Goal: Check status: Check status

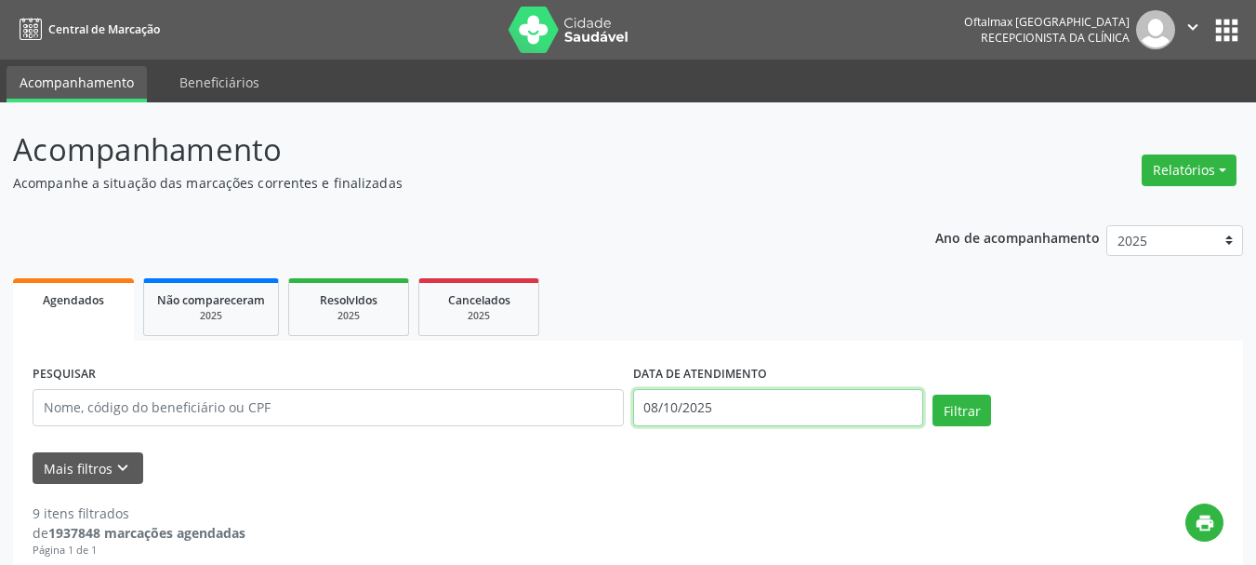
click at [733, 409] on input "08/10/2025" at bounding box center [778, 407] width 291 height 37
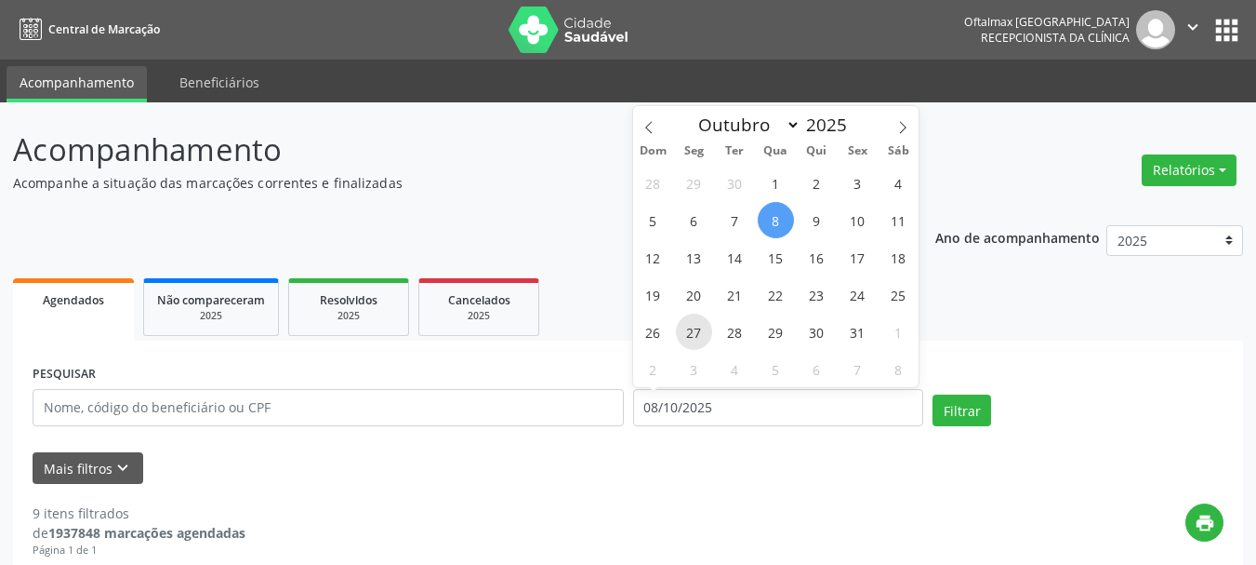
click at [691, 339] on span "27" at bounding box center [694, 331] width 36 height 36
type input "[DATE]"
click at [690, 338] on span "27" at bounding box center [694, 331] width 36 height 36
select select "9"
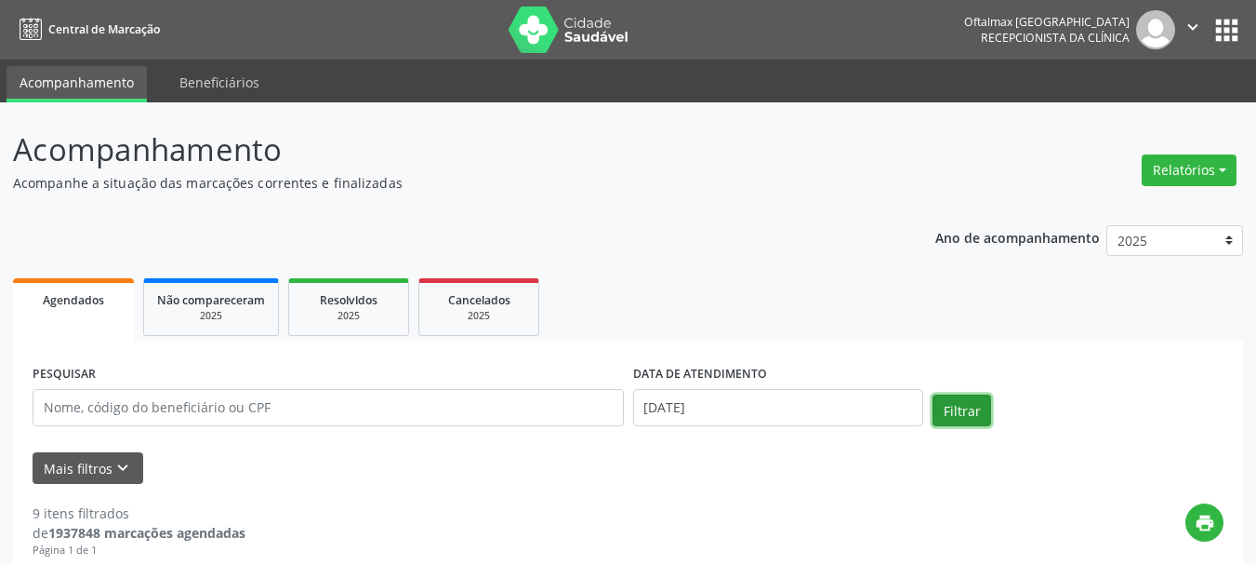
click at [974, 405] on button "Filtrar" at bounding box center [962, 410] width 59 height 32
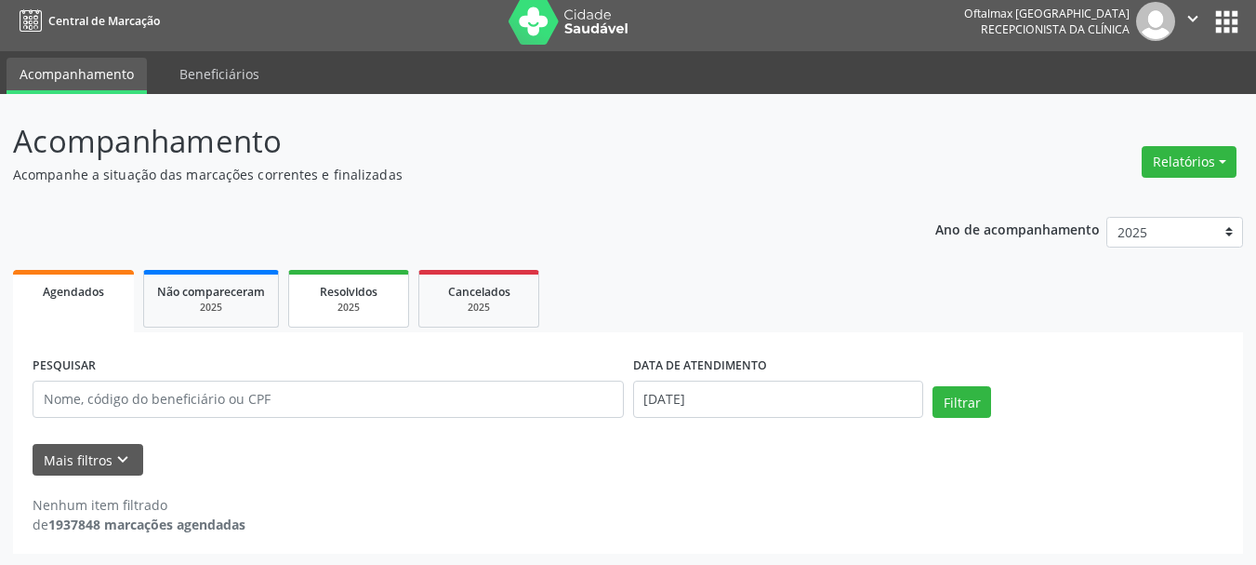
scroll to position [10, 0]
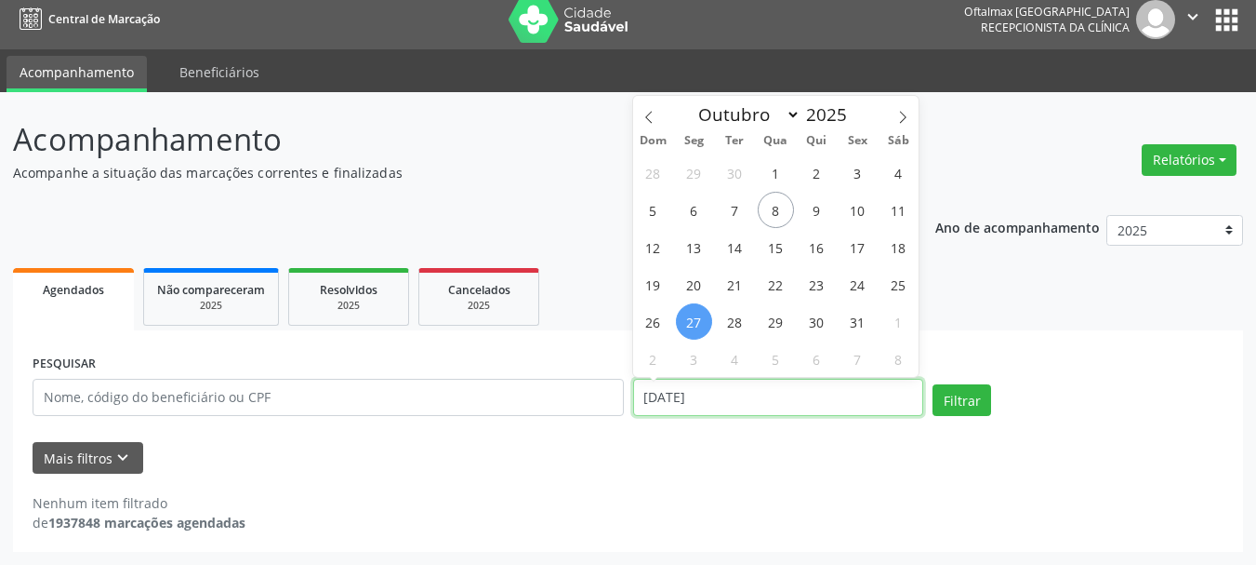
click at [767, 407] on input "[DATE]" at bounding box center [778, 397] width 291 height 37
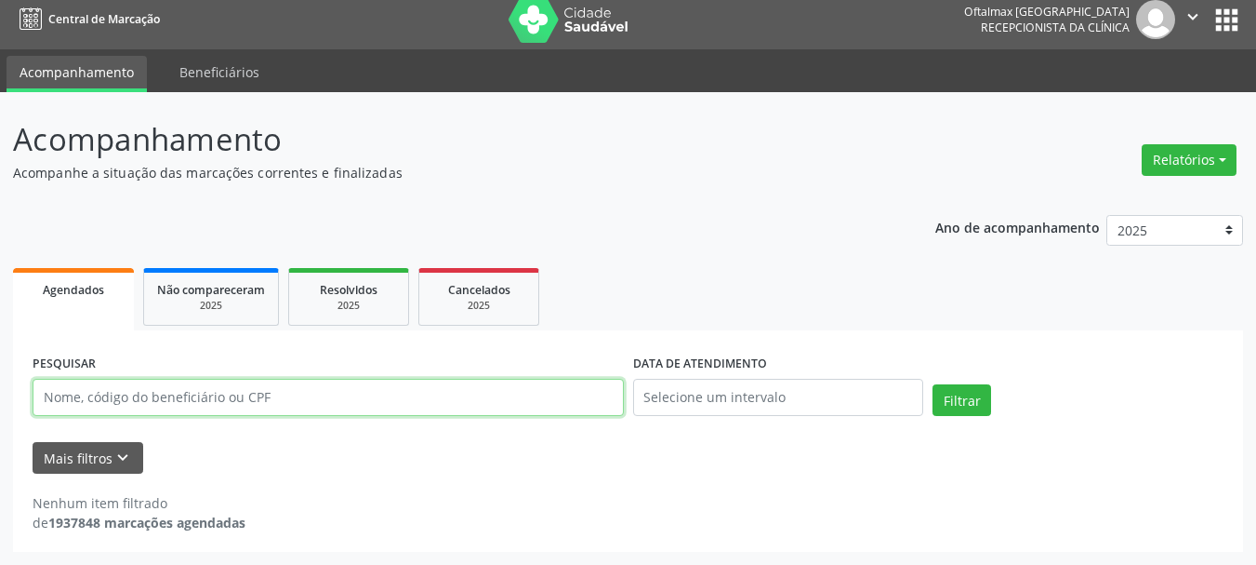
click at [207, 399] on input "text" at bounding box center [329, 397] width 592 height 37
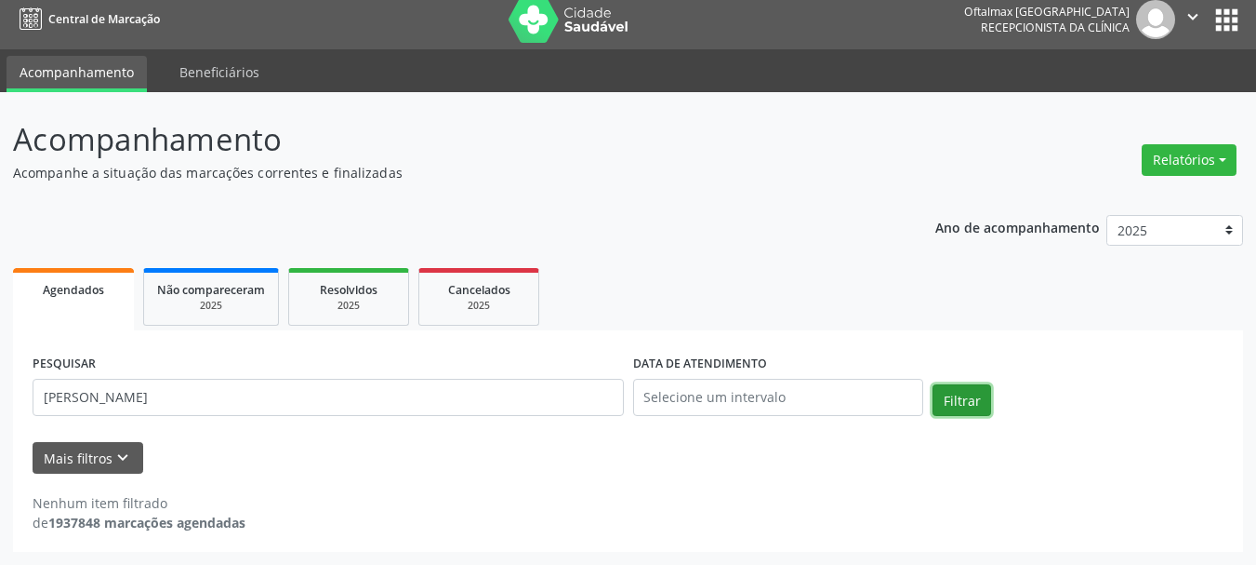
click at [947, 401] on button "Filtrar" at bounding box center [962, 400] width 59 height 32
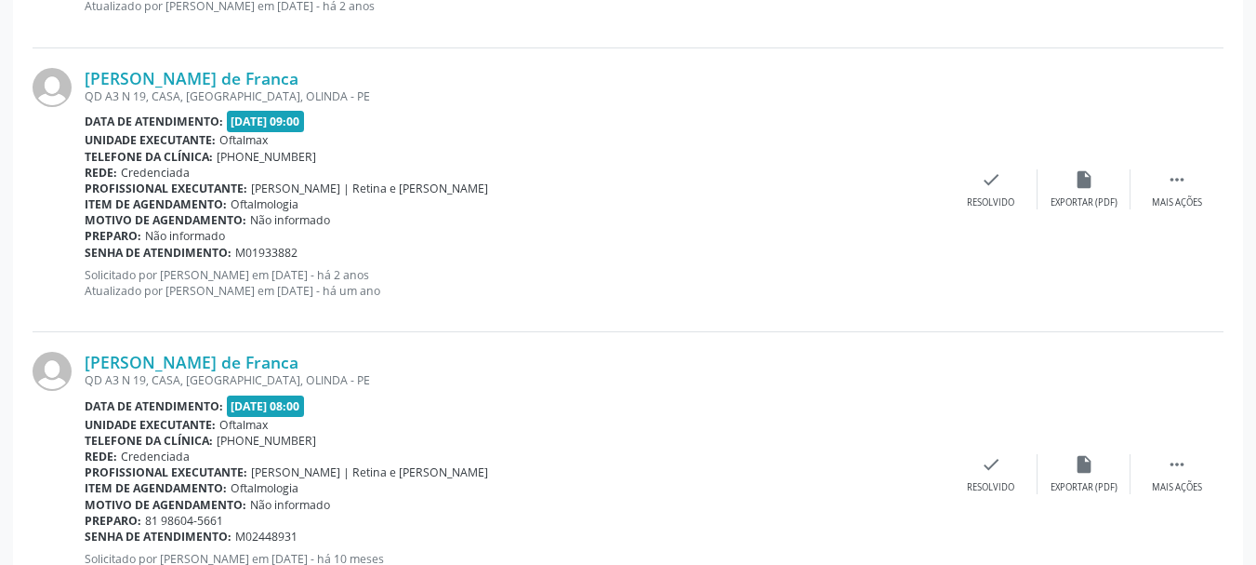
scroll to position [2297, 0]
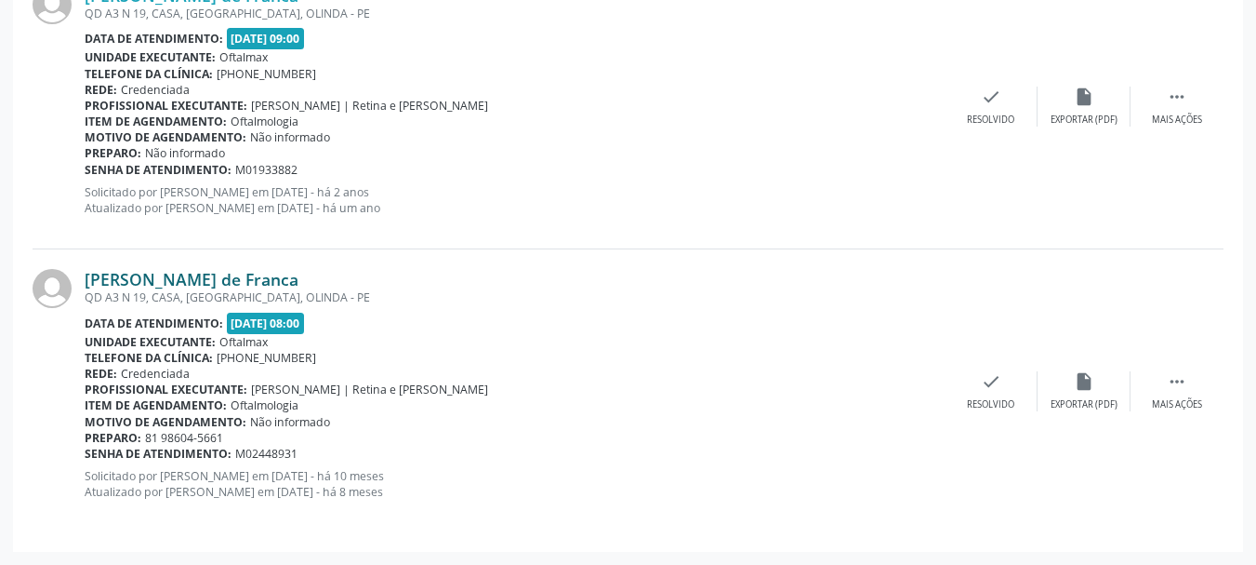
click at [181, 281] on link "[PERSON_NAME] de Franca" at bounding box center [192, 279] width 214 height 20
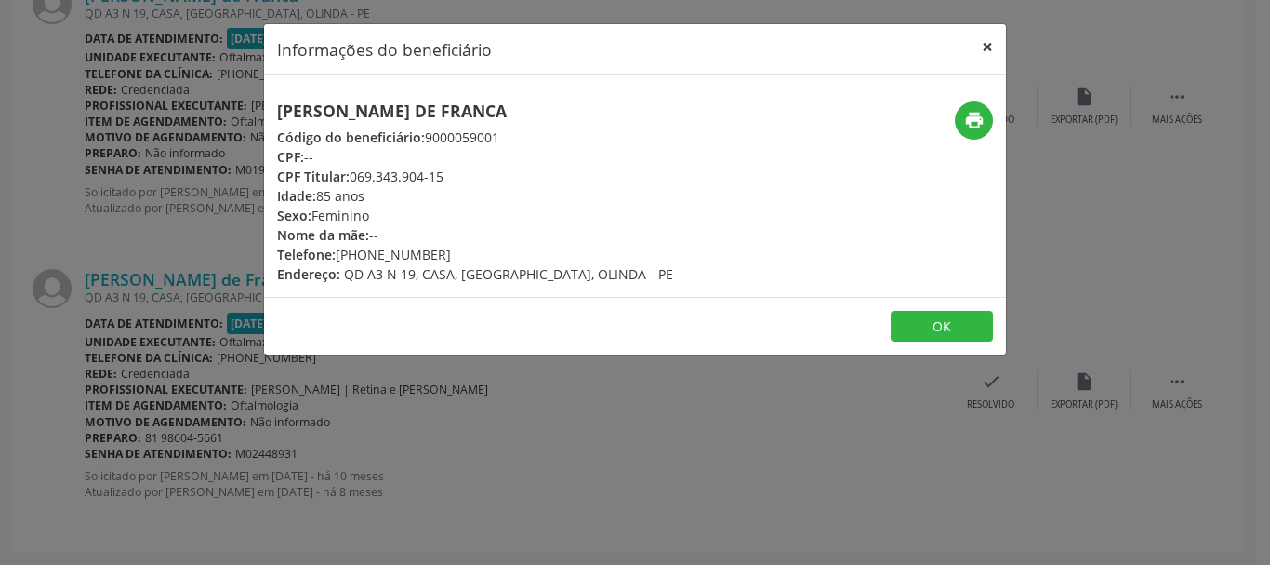
click at [991, 49] on button "×" at bounding box center [987, 47] width 37 height 46
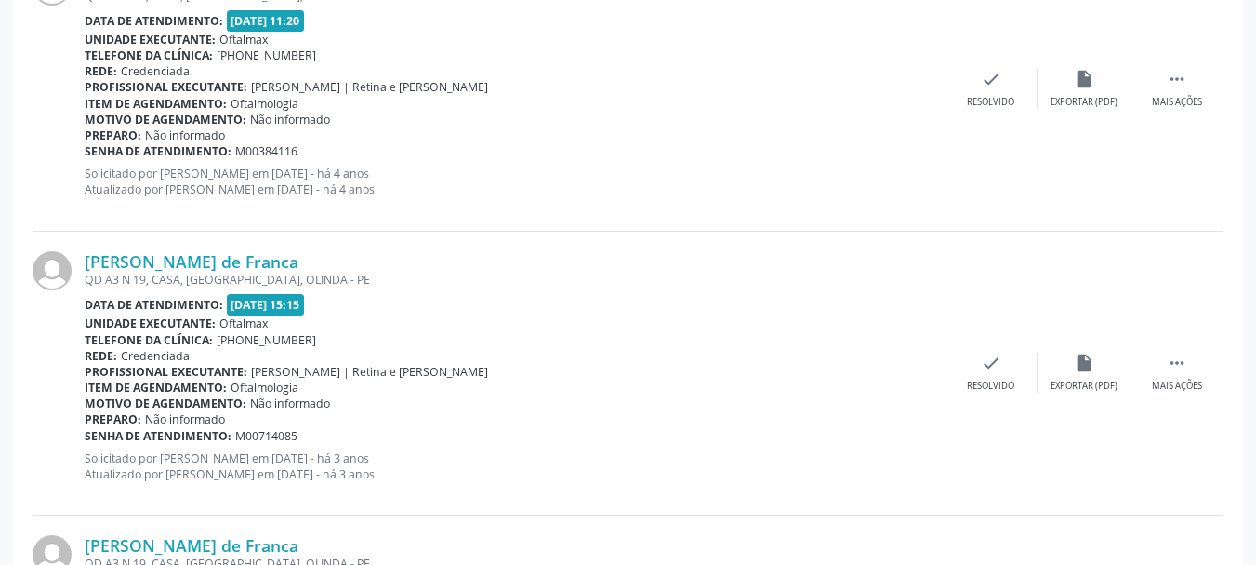
scroll to position [251, 0]
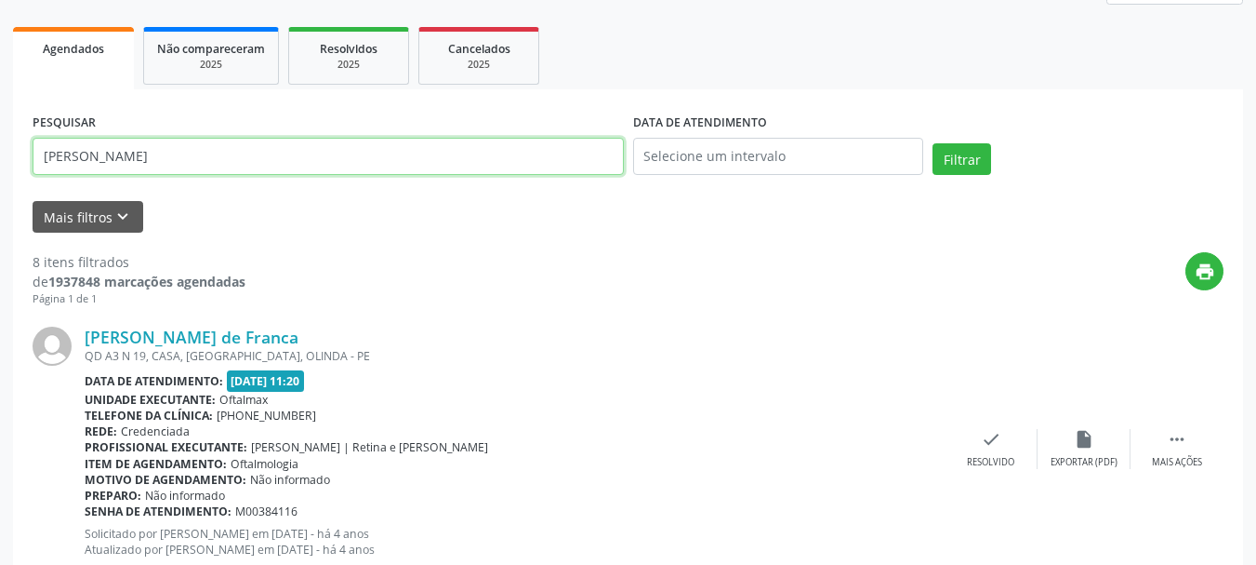
click at [339, 153] on input "[PERSON_NAME]" at bounding box center [329, 156] width 592 height 37
type input "S"
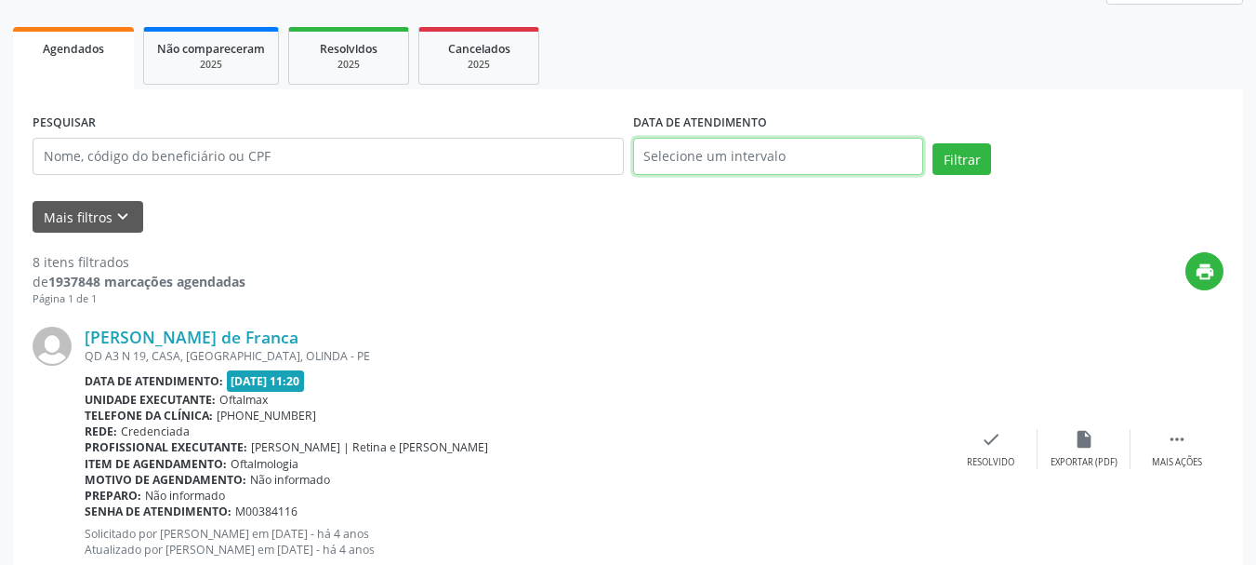
click at [677, 155] on input "text" at bounding box center [778, 156] width 291 height 37
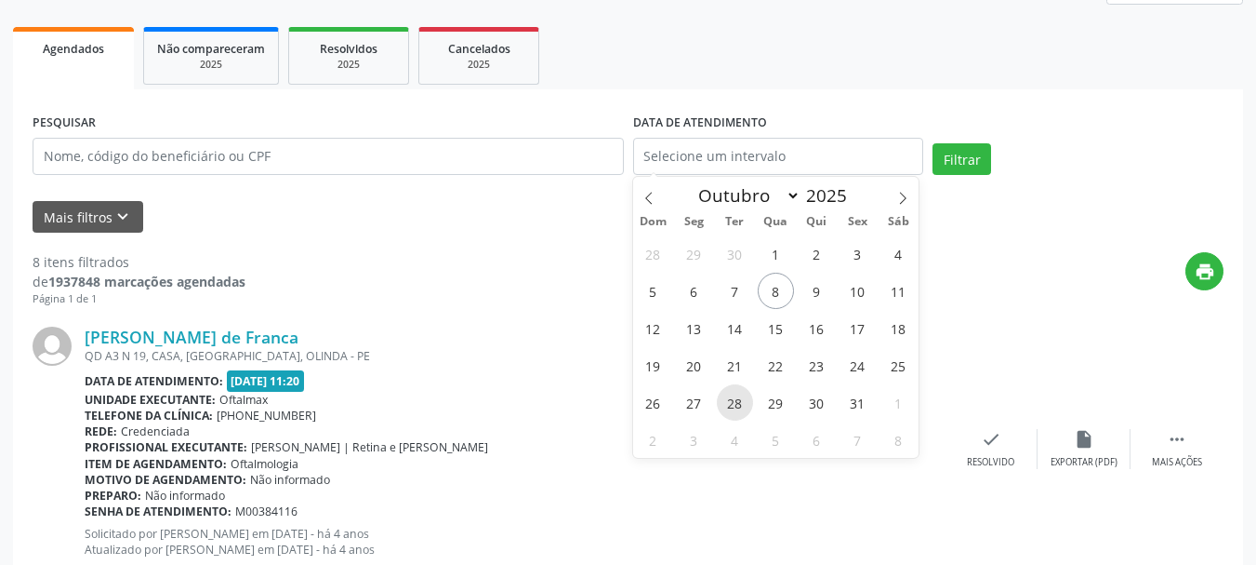
click at [735, 402] on span "28" at bounding box center [735, 402] width 36 height 36
type input "[DATE]"
click at [735, 402] on span "28" at bounding box center [735, 402] width 36 height 36
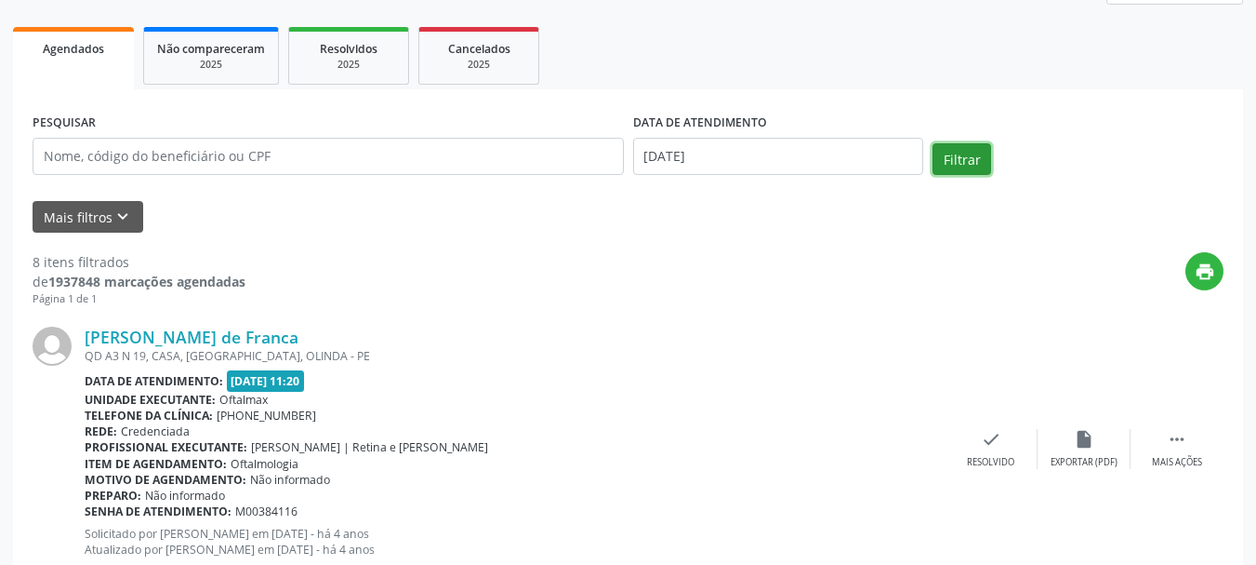
click at [959, 153] on button "Filtrar" at bounding box center [962, 159] width 59 height 32
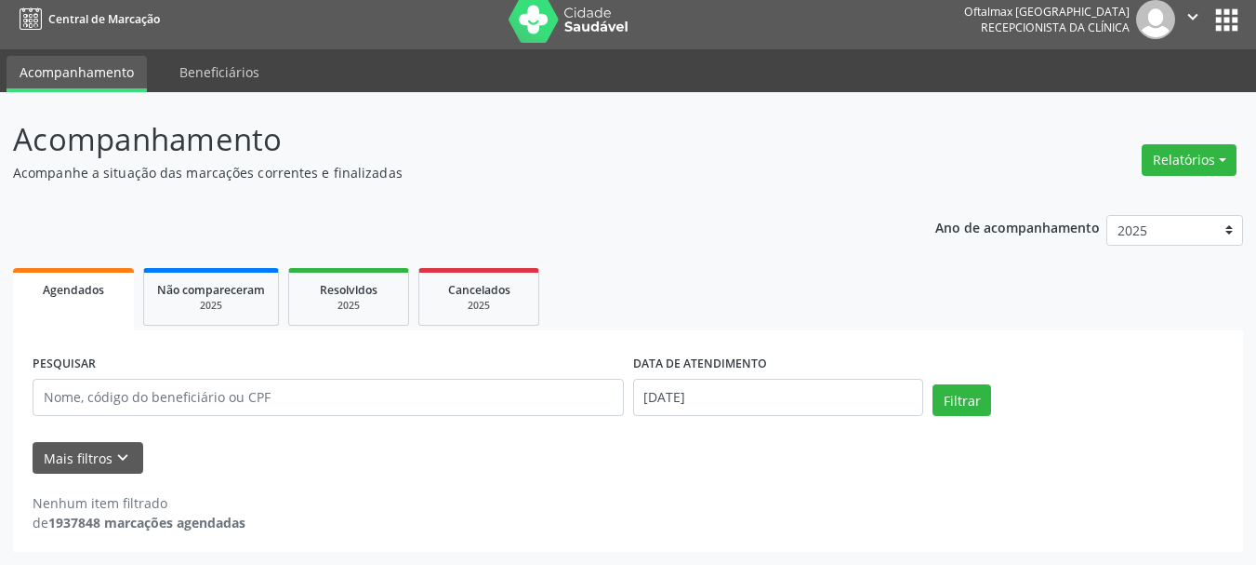
scroll to position [10, 0]
click at [970, 408] on button "Filtrar" at bounding box center [962, 400] width 59 height 32
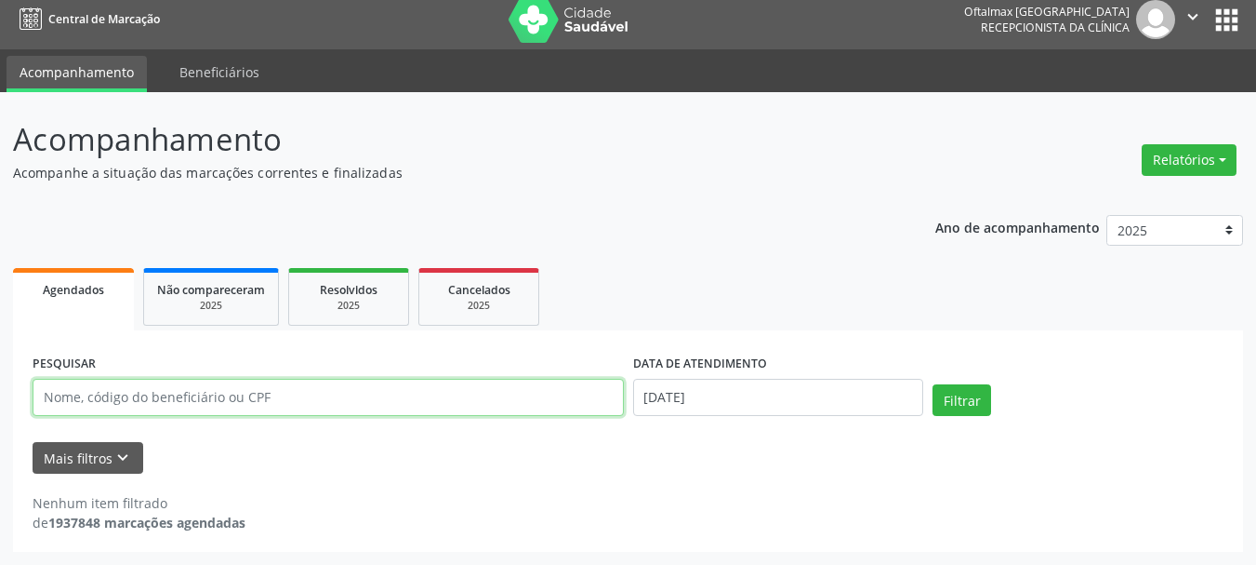
click at [280, 390] on input "text" at bounding box center [329, 397] width 592 height 37
paste input "[PERSON_NAME]"
type input "[PERSON_NAME]"
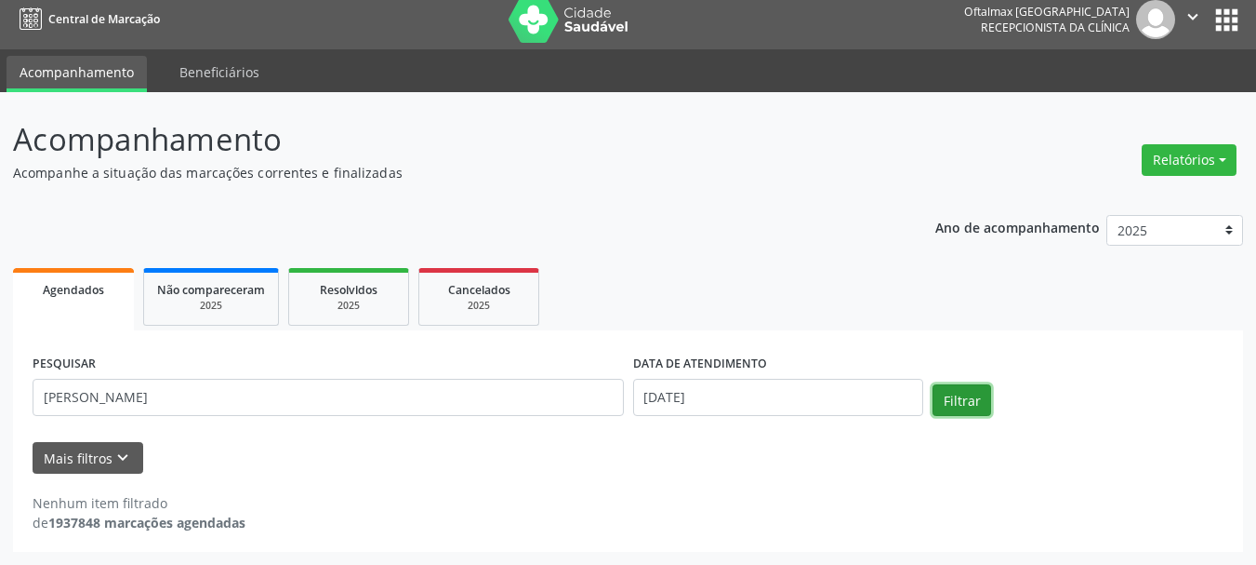
click at [948, 392] on button "Filtrar" at bounding box center [962, 400] width 59 height 32
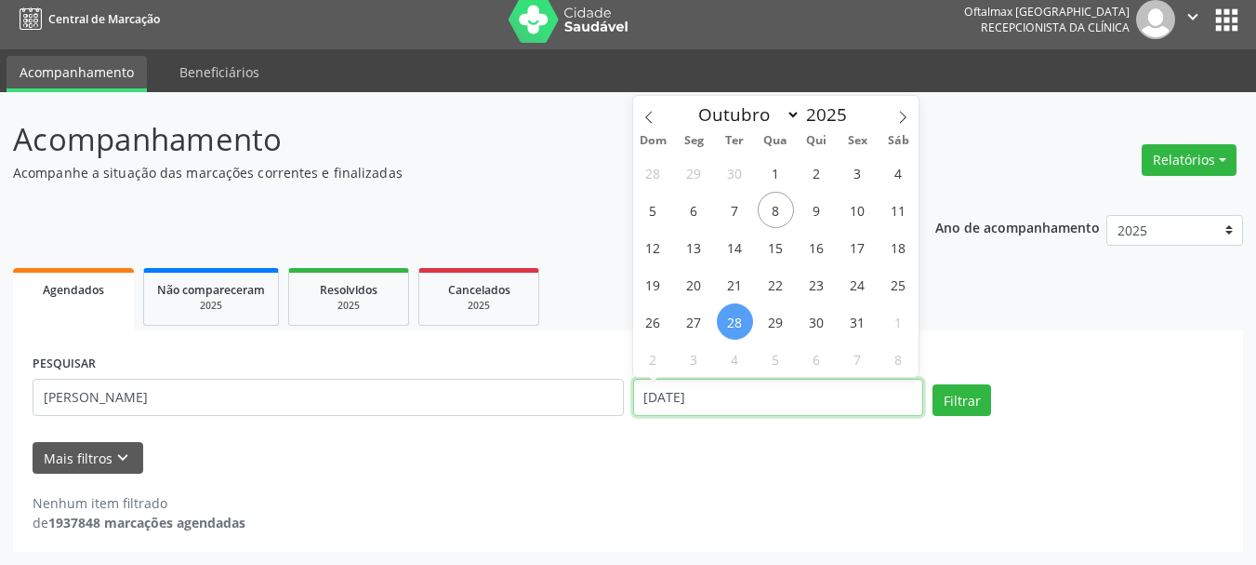
click at [734, 392] on input "[DATE]" at bounding box center [778, 397] width 291 height 37
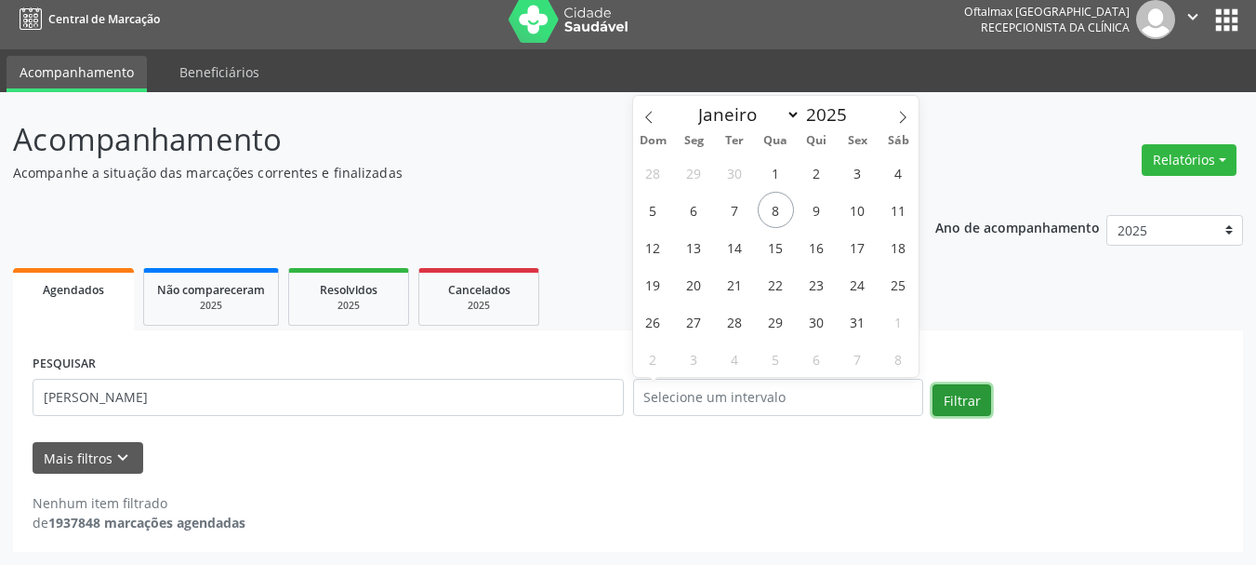
click at [964, 402] on button "Filtrar" at bounding box center [962, 400] width 59 height 32
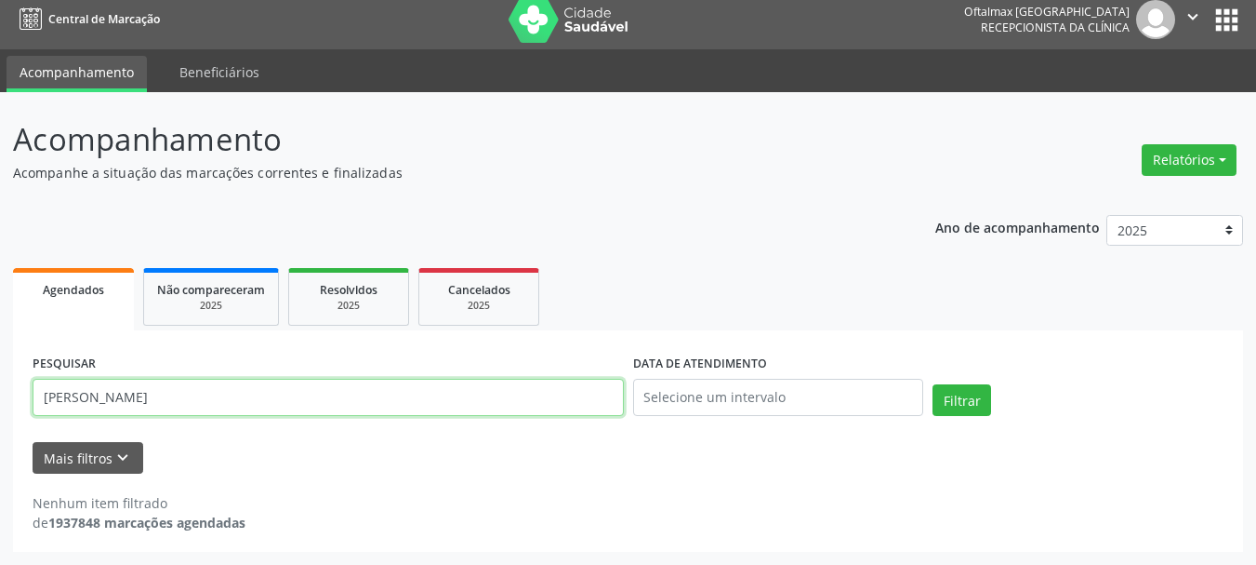
click at [289, 390] on input "[PERSON_NAME]" at bounding box center [329, 397] width 592 height 37
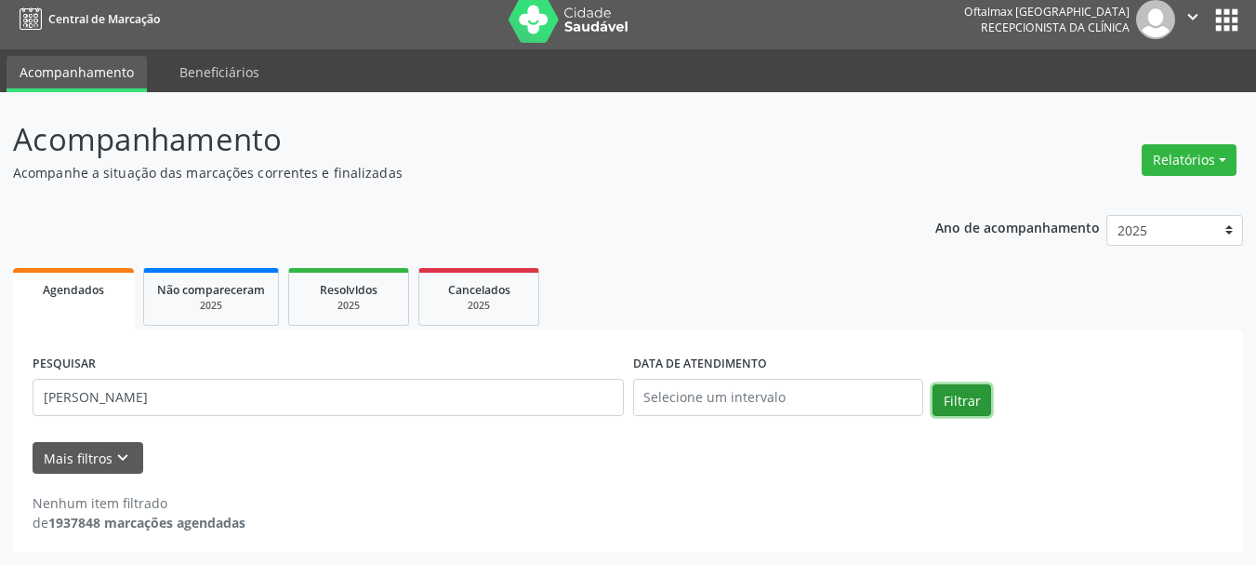
click at [947, 397] on button "Filtrar" at bounding box center [962, 400] width 59 height 32
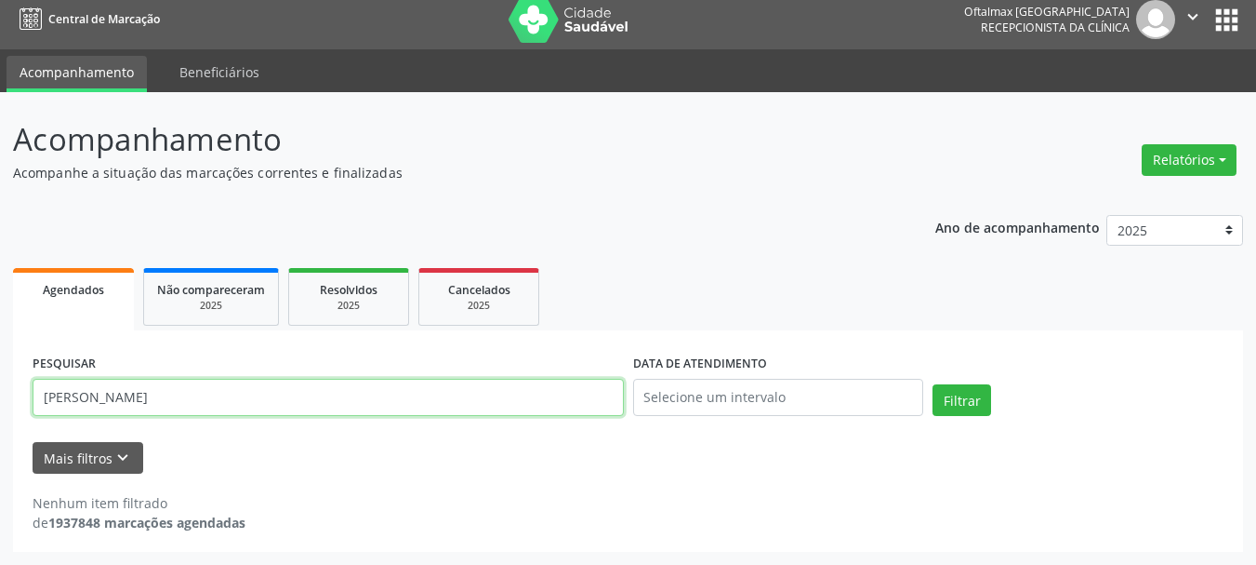
click at [293, 394] on input "[PERSON_NAME]" at bounding box center [329, 397] width 592 height 37
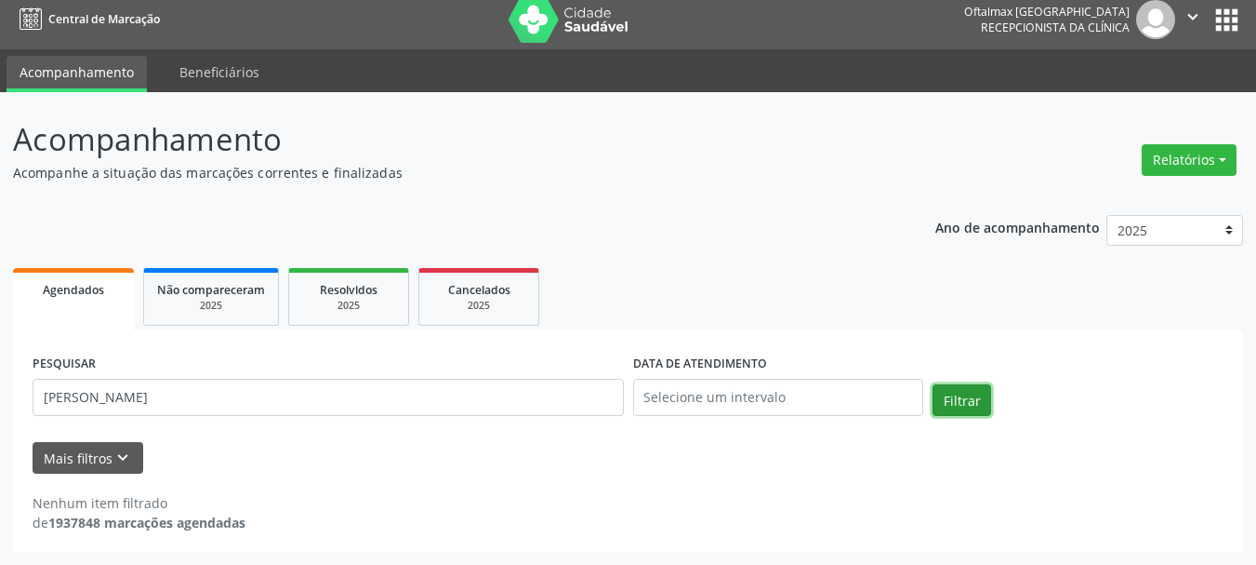
click at [977, 397] on button "Filtrar" at bounding box center [962, 400] width 59 height 32
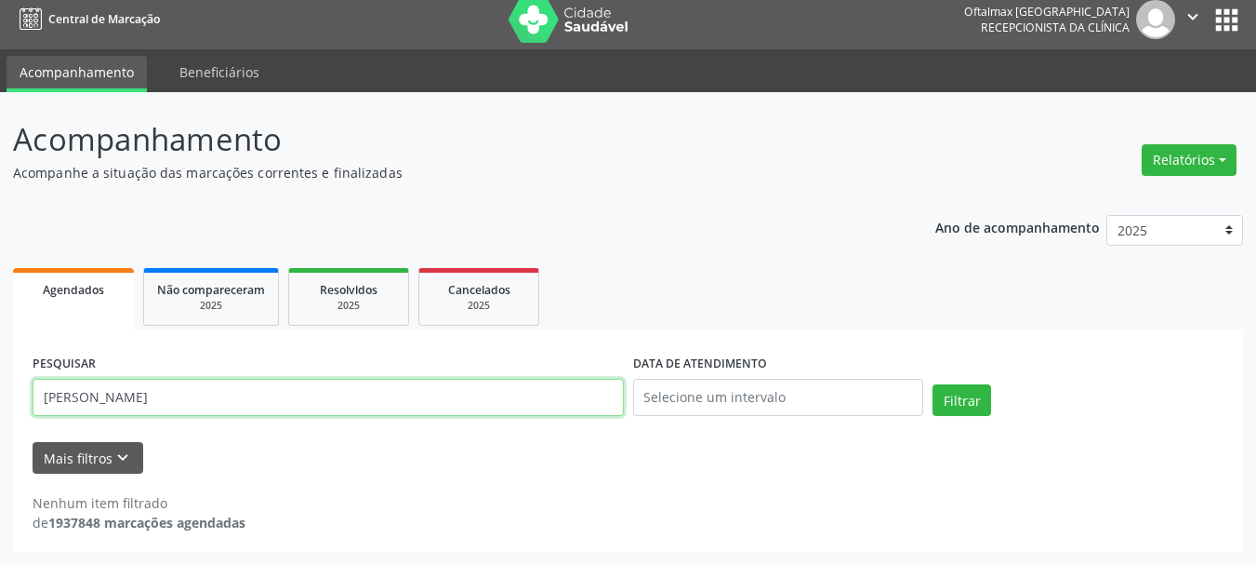
click at [205, 405] on input "[PERSON_NAME]" at bounding box center [329, 397] width 592 height 37
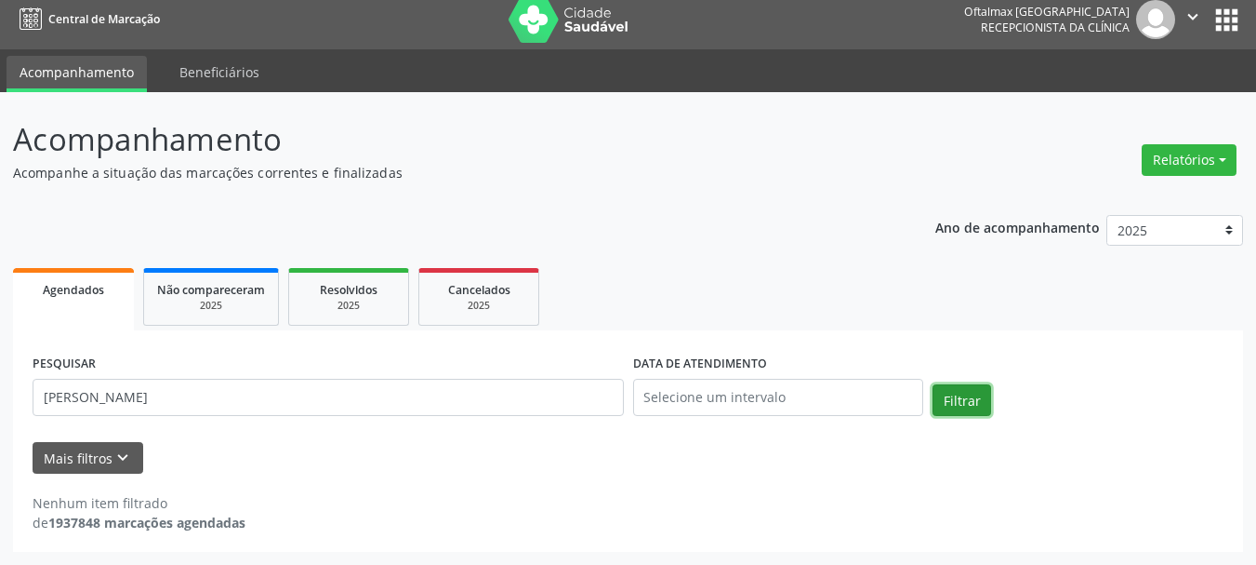
click at [947, 402] on button "Filtrar" at bounding box center [962, 400] width 59 height 32
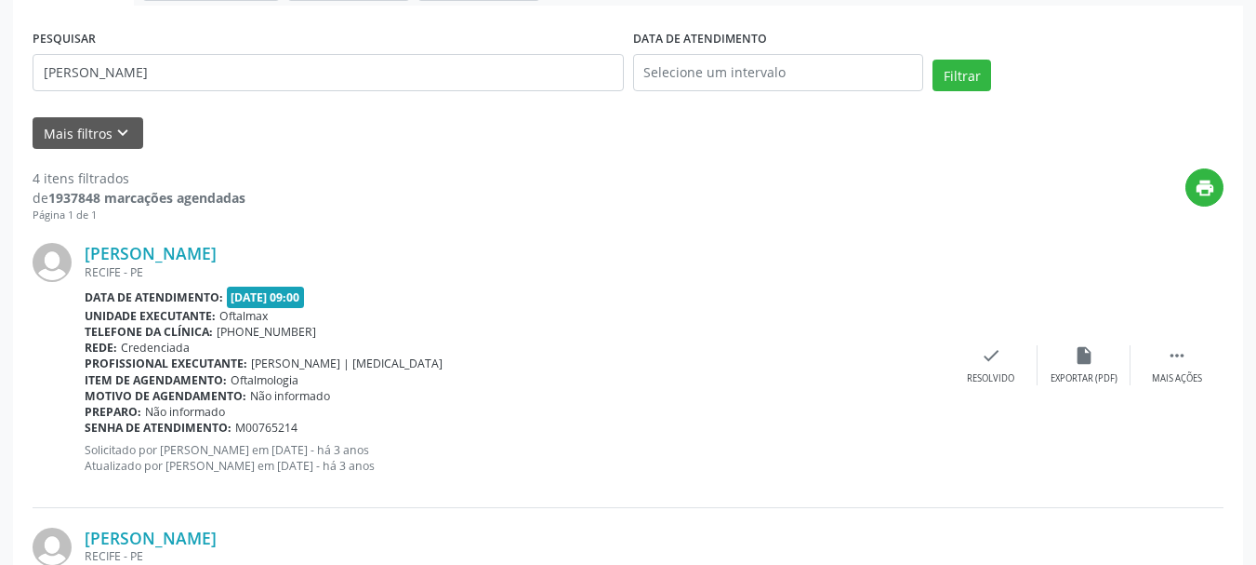
scroll to position [0, 0]
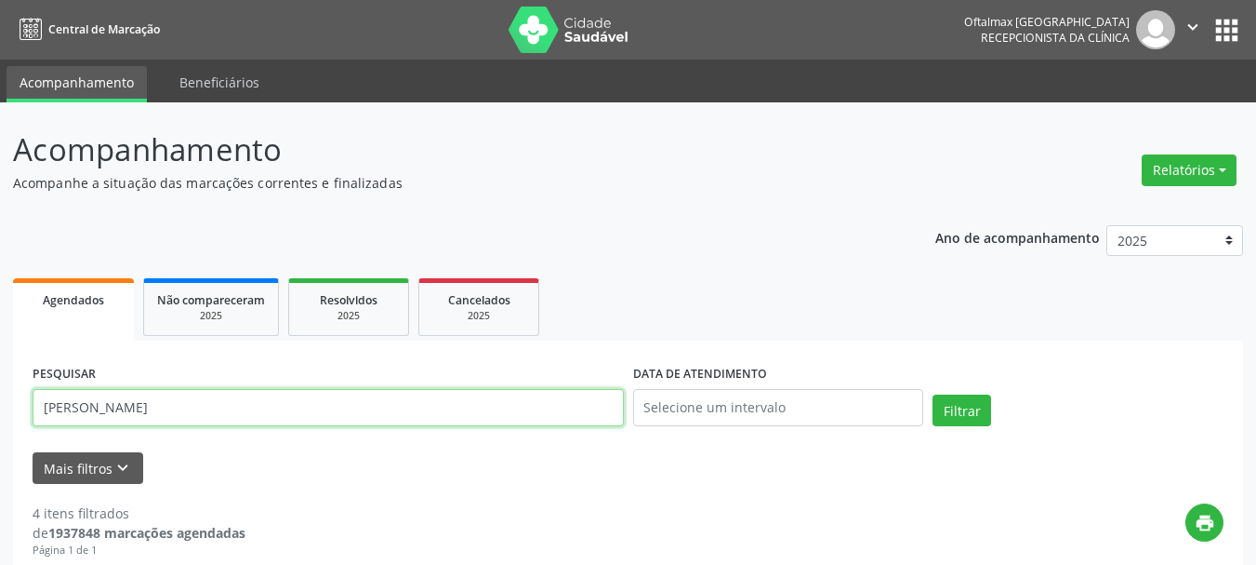
click at [104, 406] on input "[PERSON_NAME]" at bounding box center [329, 407] width 592 height 37
type input "[PERSON_NAME]"
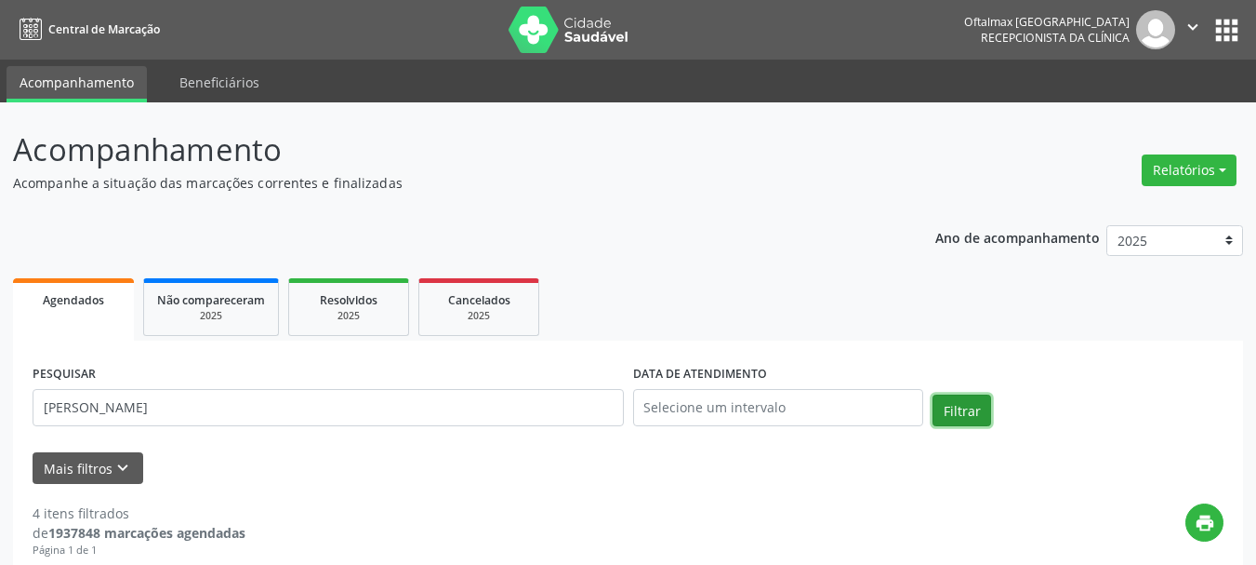
click at [966, 410] on button "Filtrar" at bounding box center [962, 410] width 59 height 32
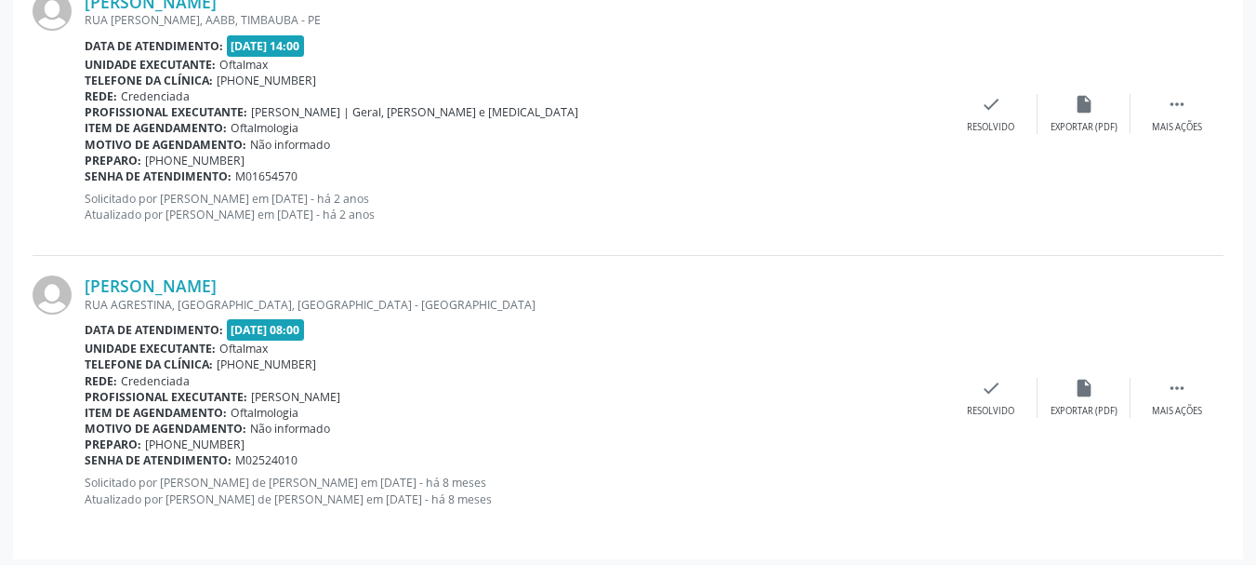
scroll to position [1162, 0]
